Goal: Task Accomplishment & Management: Complete application form

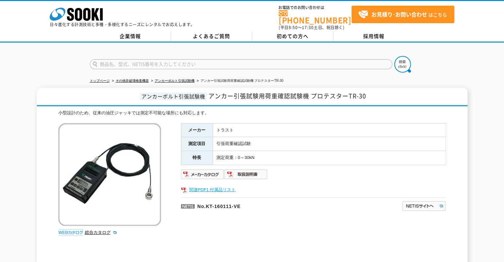
click at [205, 185] on link "関連PDF1 付属品リスト" at bounding box center [313, 189] width 265 height 9
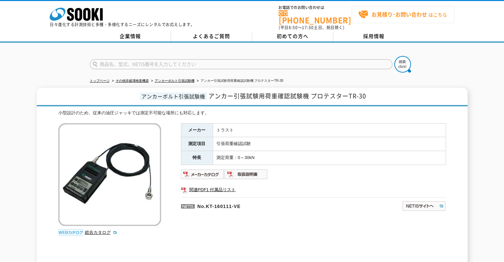
click at [415, 18] on span "お見積り･お問い合わせ はこちら" at bounding box center [402, 15] width 89 height 10
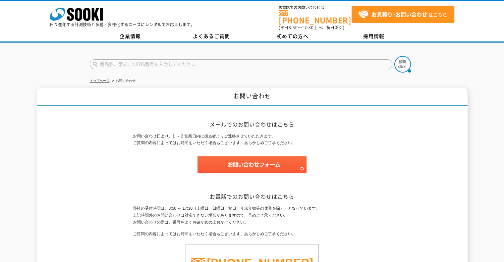
click at [151, 61] on input "text" at bounding box center [241, 64] width 302 height 10
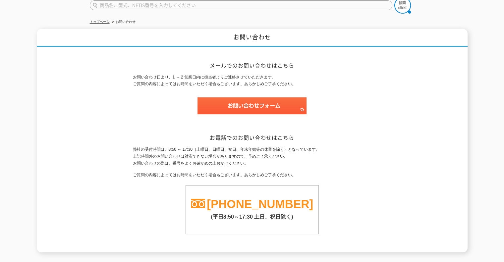
scroll to position [39, 0]
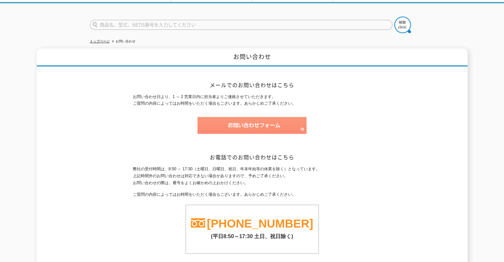
type input "商品名、型式、NETIS番号を入力してください"
click at [267, 126] on img at bounding box center [251, 125] width 109 height 17
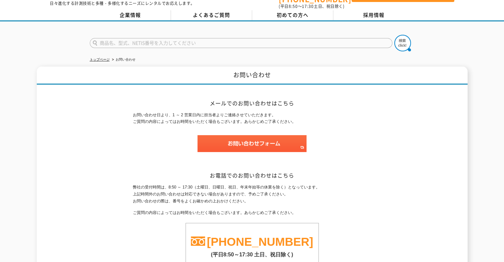
scroll to position [0, 0]
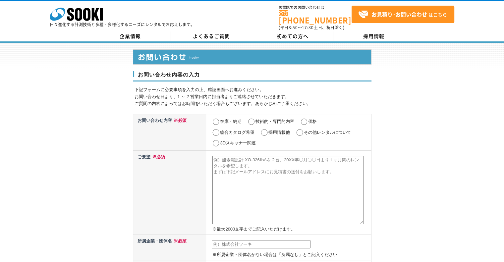
click at [219, 119] on input "在庫・納期" at bounding box center [216, 122] width 8 height 7
radio input "true"
click at [302, 119] on input "価格" at bounding box center [304, 122] width 8 height 7
radio input "true"
click at [216, 119] on input "在庫・納期" at bounding box center [216, 122] width 8 height 7
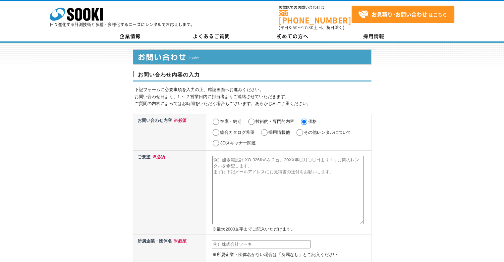
radio input "true"
click at [298, 194] on textarea at bounding box center [287, 190] width 151 height 68
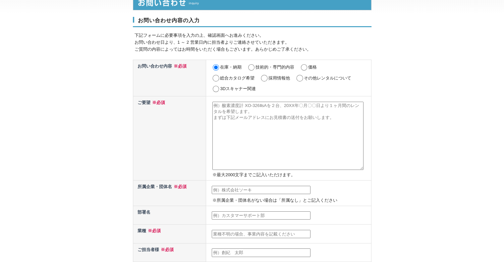
scroll to position [66, 0]
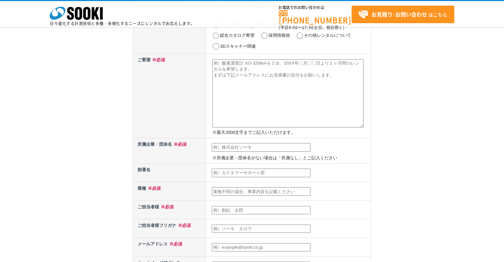
click at [270, 187] on input "text" at bounding box center [261, 191] width 99 height 9
type input "建設業"
click at [295, 198] on td "建設業" at bounding box center [288, 191] width 165 height 19
click at [262, 189] on input "建設業" at bounding box center [261, 191] width 99 height 9
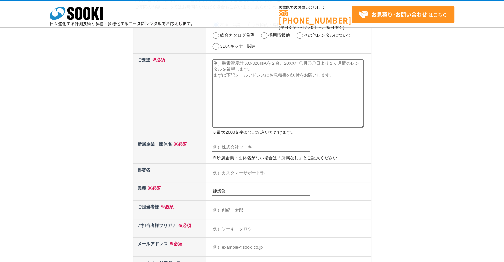
click at [262, 189] on input "建設業" at bounding box center [261, 191] width 99 height 9
click at [262, 189] on input "text" at bounding box center [261, 191] width 99 height 9
type input "建設業"
click at [229, 171] on input "text" at bounding box center [261, 173] width 99 height 9
type input "環境アドバンス部"
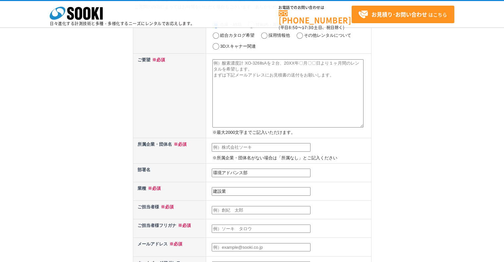
click at [244, 141] on td "※所属企業・団体名がない場合は「所属なし」とご記入ください" at bounding box center [288, 150] width 165 height 25
click at [244, 145] on input "text" at bounding box center [261, 147] width 99 height 9
type input "ドリコ株式会社"
click at [248, 97] on textarea at bounding box center [287, 93] width 151 height 68
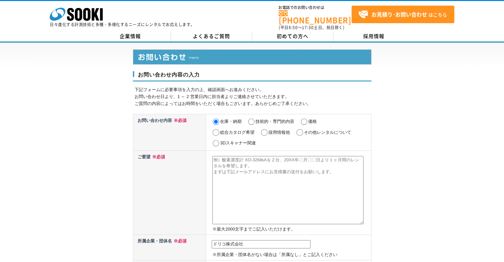
click at [266, 156] on textarea at bounding box center [287, 190] width 151 height 68
click at [255, 165] on textarea at bounding box center [287, 190] width 151 height 68
click at [274, 157] on textarea "プロテスター　TR-" at bounding box center [287, 190] width 151 height 68
type textarea "プ"
type textarea "品"
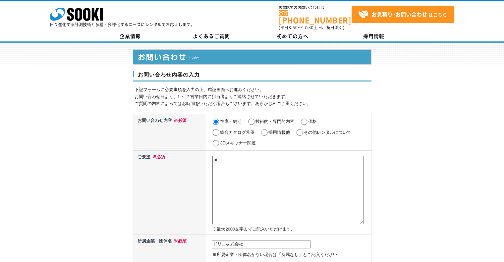
type textarea "h"
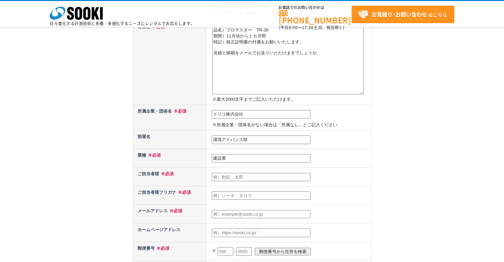
scroll to position [33, 0]
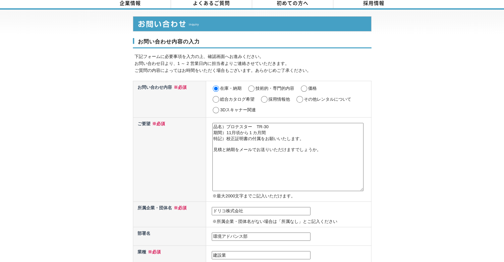
click at [336, 152] on textarea "品名）プロテスター　TR-30 期間）11月頃から１カ月間 特記）校正証明書の付属をお願いいたします。 見積と納期をメールでお送りいただけますでしょうか。" at bounding box center [287, 157] width 151 height 68
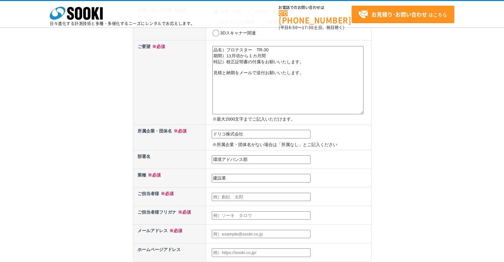
scroll to position [99, 0]
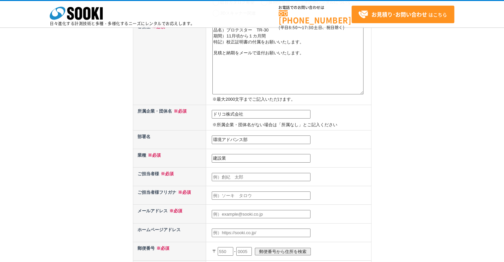
type textarea "品名）プロテスター　TR-30 期間）11月頃から１カ月間 特記）校正証明書の付属をお願いいたします。 見積と納期をメールで送付お願いいたします。"
click at [246, 176] on input "text" at bounding box center [261, 177] width 99 height 9
type input "塩崎　将基"
type input "シオザキ　マサキ"
type input "masaki.shiozaki@drico.co.jp"
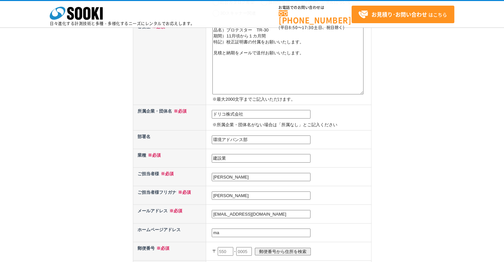
type input "m"
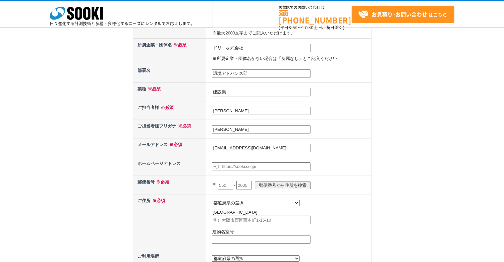
click at [227, 182] on input "text" at bounding box center [226, 185] width 16 height 9
type input "103"
type input "2"
type input "0027"
click at [284, 185] on input "郵便番号から住所を検索" at bounding box center [283, 185] width 56 height 8
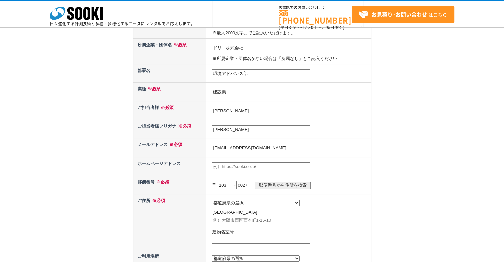
select select "13"
type input "中央区日本橋"
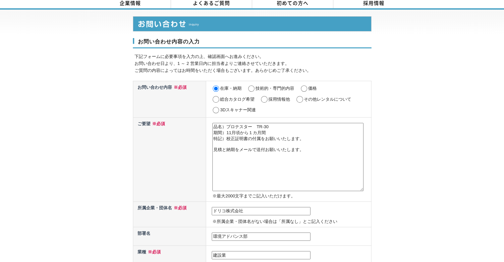
scroll to position [33, 0]
click at [315, 138] on textarea "品名）プロテスター　TR-30 期間）11月頃から１カ月間 特記）校正証明書の付属をお願いいたします。 見積と納期をメールで送付お願いいたします。" at bounding box center [287, 157] width 151 height 68
type textarea "品名）プロテスター　TR-30 期間）11月頃から１カ月間 特記）校正証明書の付属をお願いいたします。 見積と納期をメールで送付お願いいたします。"
click at [448, 163] on div "お問い合わせ内容の入力 下記フォームに必要事項を入力の上、確認画面へお進みください。 お問い合わせ日より、1 ～ 2 営業日内に担当者よりご連絡させていただき…" at bounding box center [252, 265] width 504 height 511
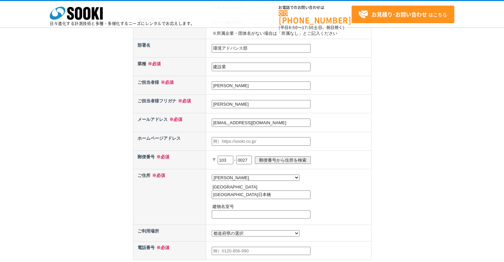
scroll to position [232, 0]
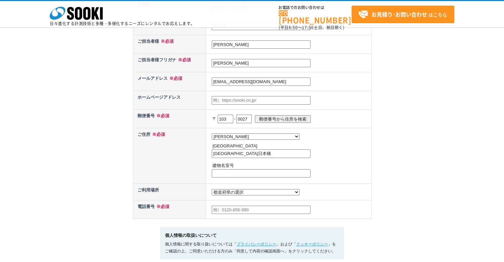
click at [270, 150] on input "中央区日本橋" at bounding box center [261, 153] width 99 height 9
type input "中央区日本橋2-13-10"
type input "日本橋サンライズビルディング３階"
click at [222, 191] on select "都道府県の選択 利用場所未定 北海道 青森県 岩手県 宮城県 秋田県 山形県 福島県 茨城県 栃木県 群馬県 埼玉県 千葉県 東京都 神奈川県 新潟県 富山県…" at bounding box center [256, 192] width 88 height 6
select select "4"
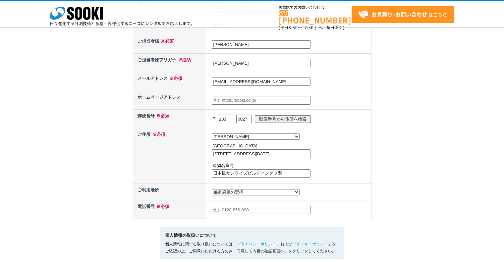
click at [212, 189] on select "都道府県の選択 利用場所未定 北海道 青森県 岩手県 宮城県 秋田県 山形県 福島県 茨城県 栃木県 群馬県 埼玉県 千葉県 東京都 神奈川県 新潟県 富山県…" at bounding box center [256, 192] width 88 height 6
click at [237, 207] on input "text" at bounding box center [261, 210] width 99 height 9
type input "070-4504-5817"
click at [344, 198] on td "都道府県の選択 利用場所未定 北海道 青森県 岩手県 宮城県 秋田県 山形県 福島県 茨城県 栃木県 群馬県 埼玉県 千葉県 東京都 神奈川県 新潟県 富山県…" at bounding box center [288, 192] width 165 height 17
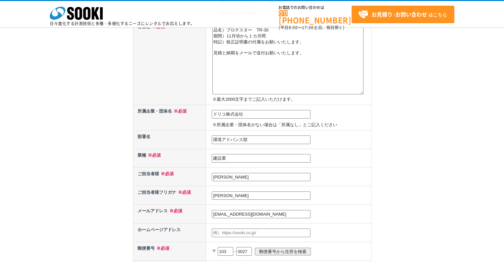
scroll to position [33, 0]
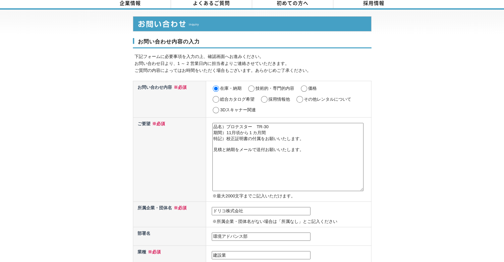
click at [319, 140] on textarea "品名）プロテスター　TR-30 期間）11月頃から１カ月間 特記）校正証明書の付属をお願いいたします。 見積と納期をメールで送付お願いいたします。" at bounding box center [287, 157] width 151 height 68
click at [386, 186] on div "お問い合わせ内容の入力 下記フォームに必要事項を入力の上、確認画面へお進みください。 お問い合わせ日より、1 ～ 2 営業日内に担当者よりご連絡させていただき…" at bounding box center [252, 265] width 504 height 511
click at [211, 161] on td "品名）プロテスター　TR-30 期間）11月頃から１カ月間 特記）校正証明書の付属をお願いいたします。 その他）既設アンカーの出代が短いのですが、 何mmあれ…" at bounding box center [288, 159] width 165 height 84
click at [213, 160] on textarea "品名）プロテスター　TR-30 期間）11月頃から１カ月間 特記）校正証明書の付属をお願いいたします。 その他）既設アンカーの出代が短いのですが、 何mmあれ…" at bounding box center [287, 157] width 151 height 68
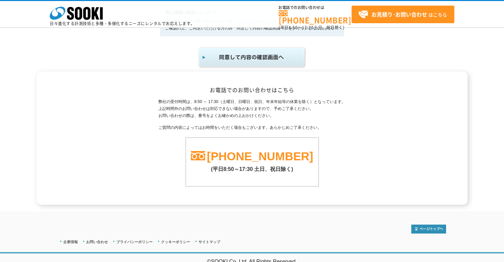
scroll to position [456, 0]
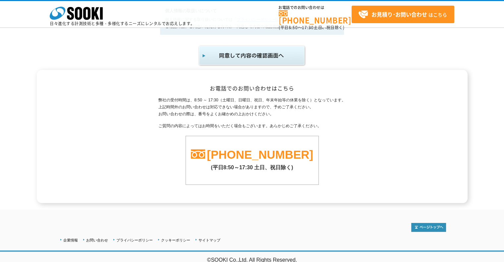
type textarea "品名）プロテスター　TR-30 期間）11月頃から１カ月間 特記）校正証明書の付属をお願いいたします。 その他）既設アンカーの出代が短いのですが、 何mmあれ…"
click at [260, 51] on img "submit" at bounding box center [252, 56] width 109 height 22
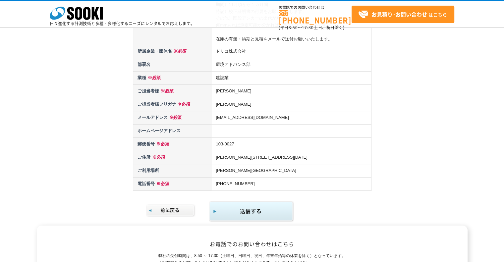
scroll to position [99, 0]
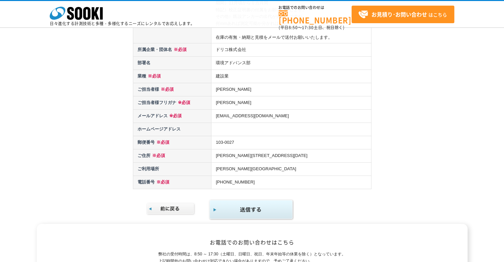
click at [239, 211] on img "submit" at bounding box center [251, 210] width 85 height 22
